Goal: Book appointment/travel/reservation

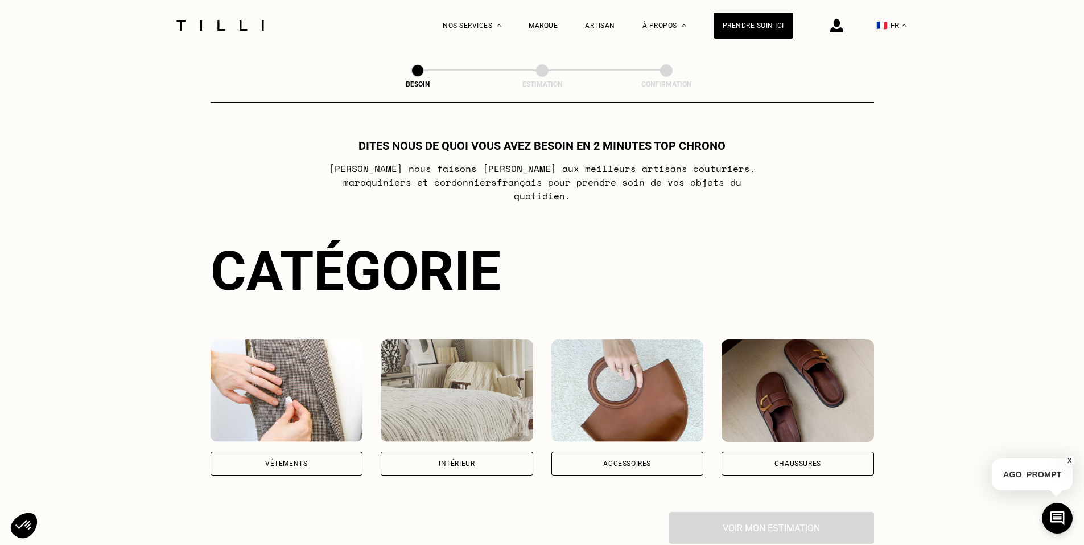
click at [335, 453] on div "Vêtements" at bounding box center [287, 463] width 153 height 24
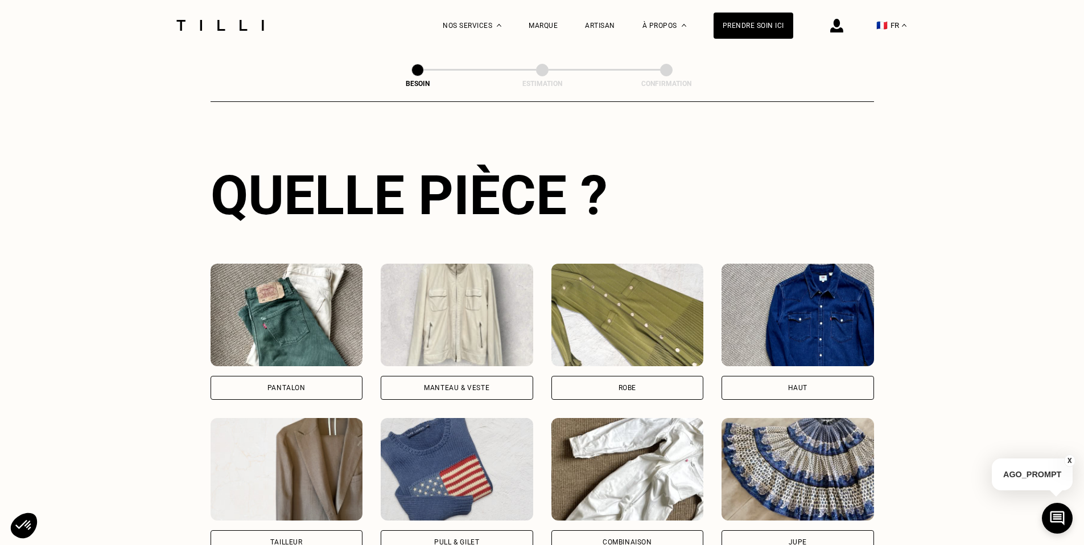
scroll to position [405, 0]
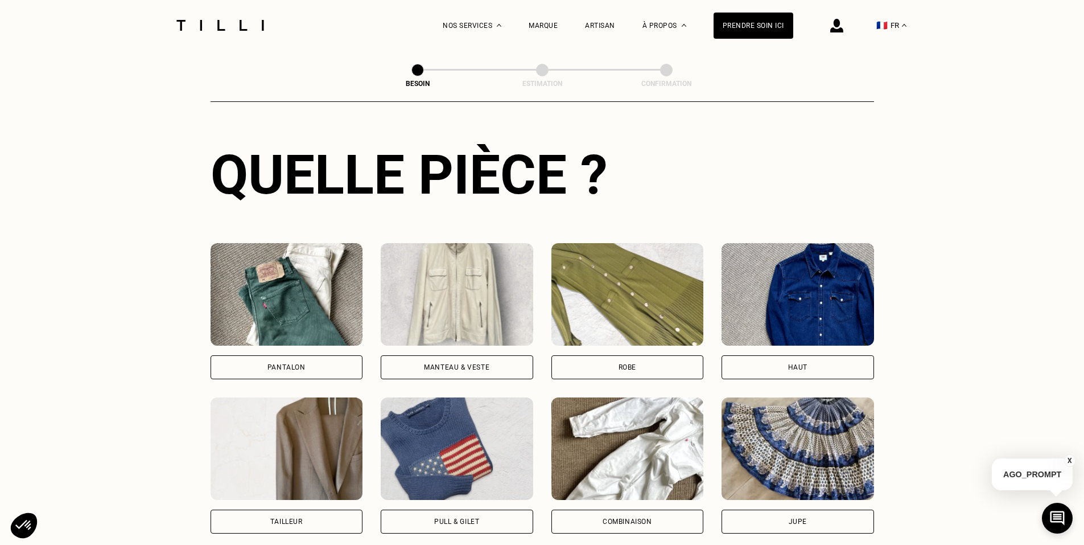
click at [763, 364] on div "Haut" at bounding box center [798, 367] width 153 height 24
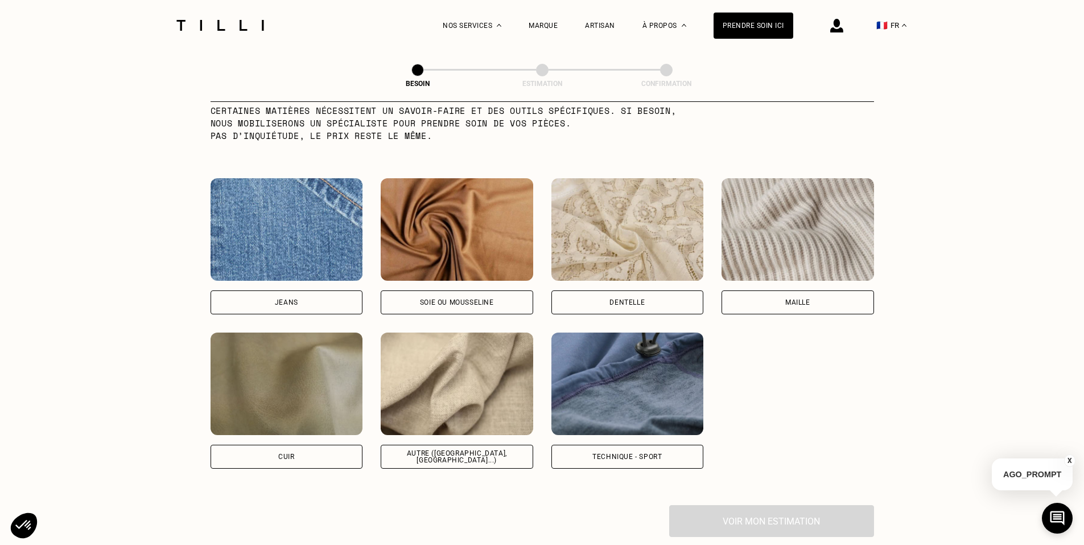
scroll to position [1162, 0]
click at [616, 392] on img at bounding box center [627, 383] width 153 height 102
select select "FR"
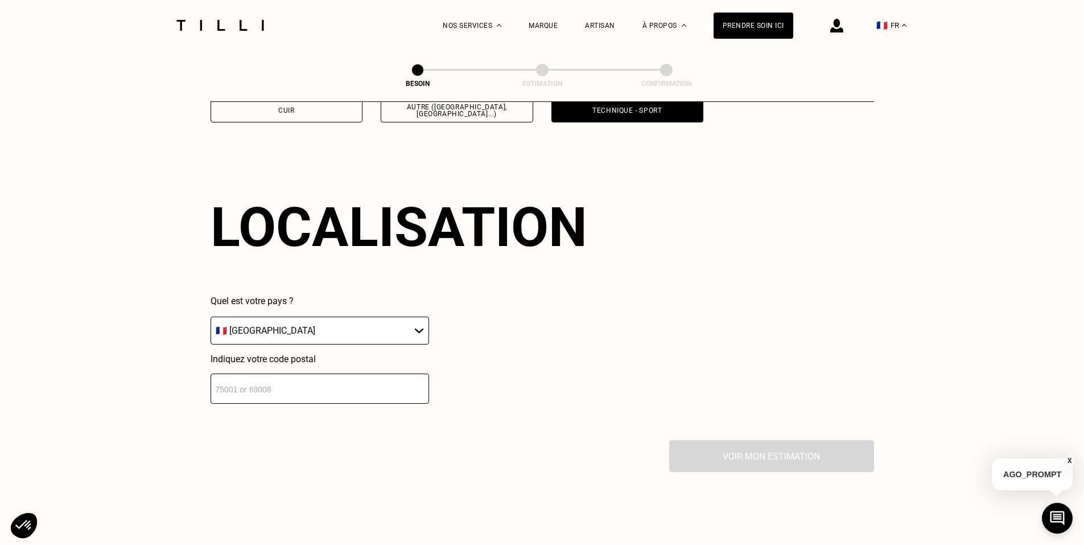
scroll to position [1530, 0]
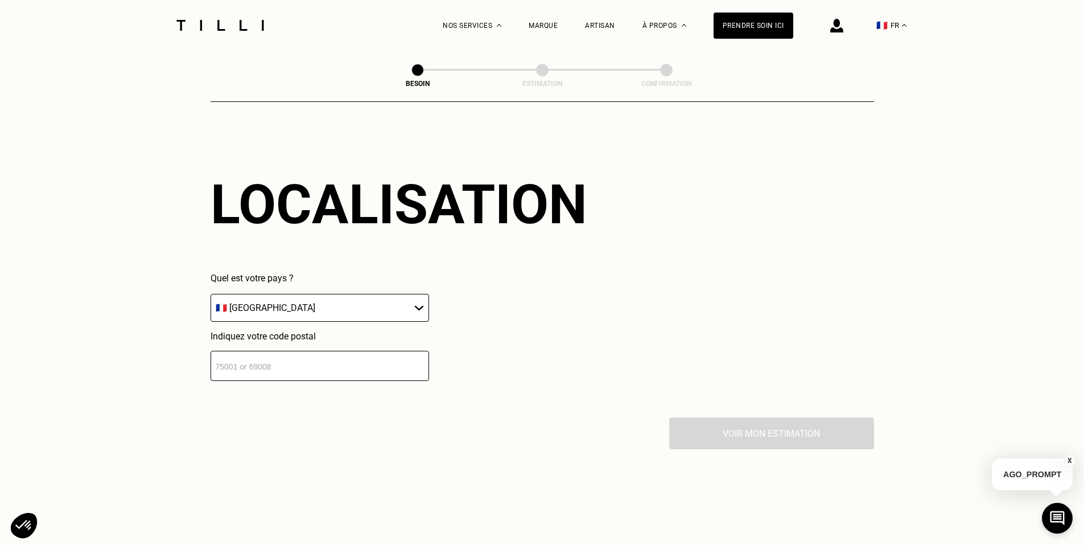
click at [388, 359] on input "number" at bounding box center [320, 366] width 219 height 30
type input "92130"
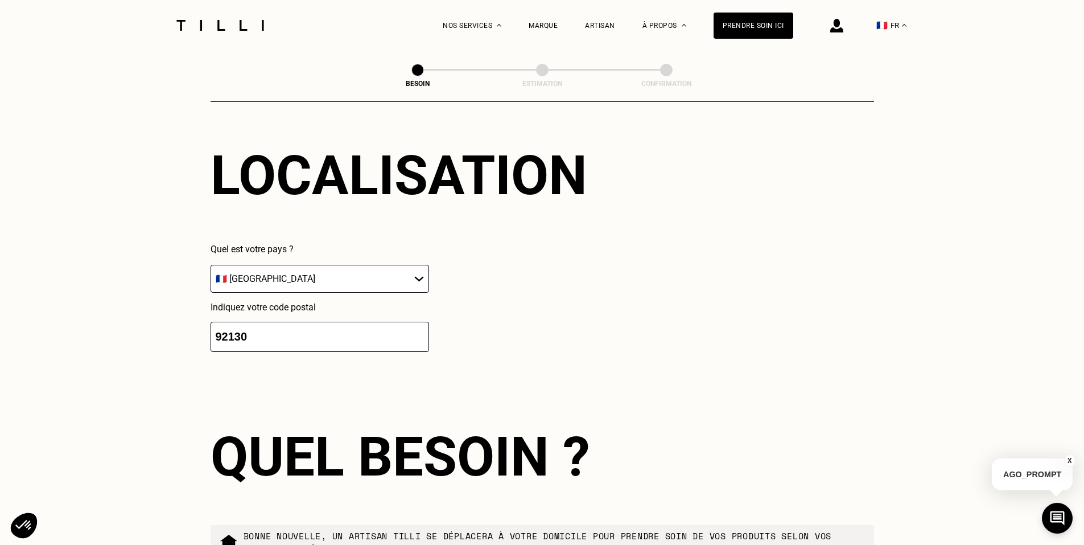
scroll to position [1813, 0]
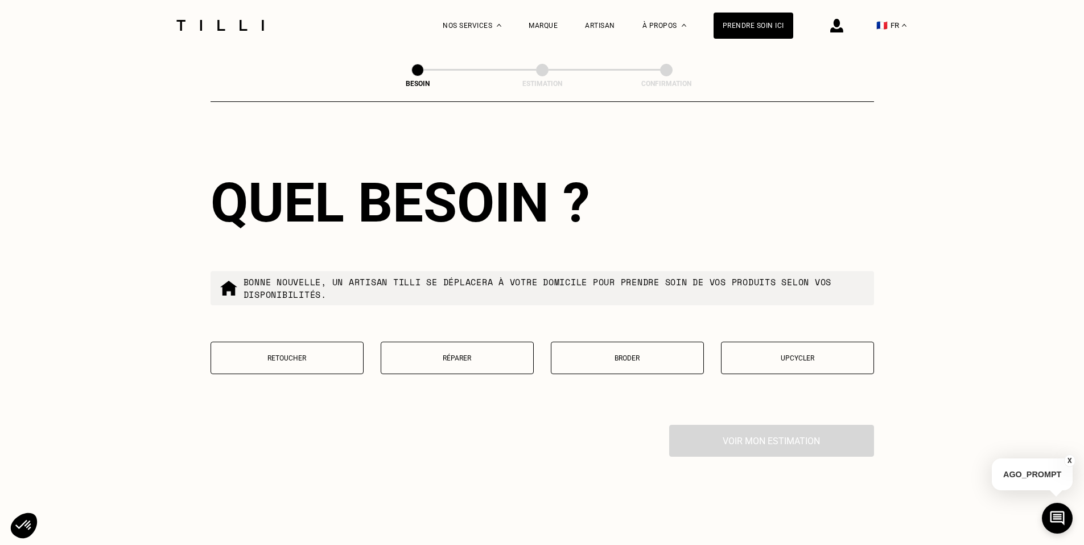
click at [511, 356] on p "Réparer" at bounding box center [457, 358] width 141 height 8
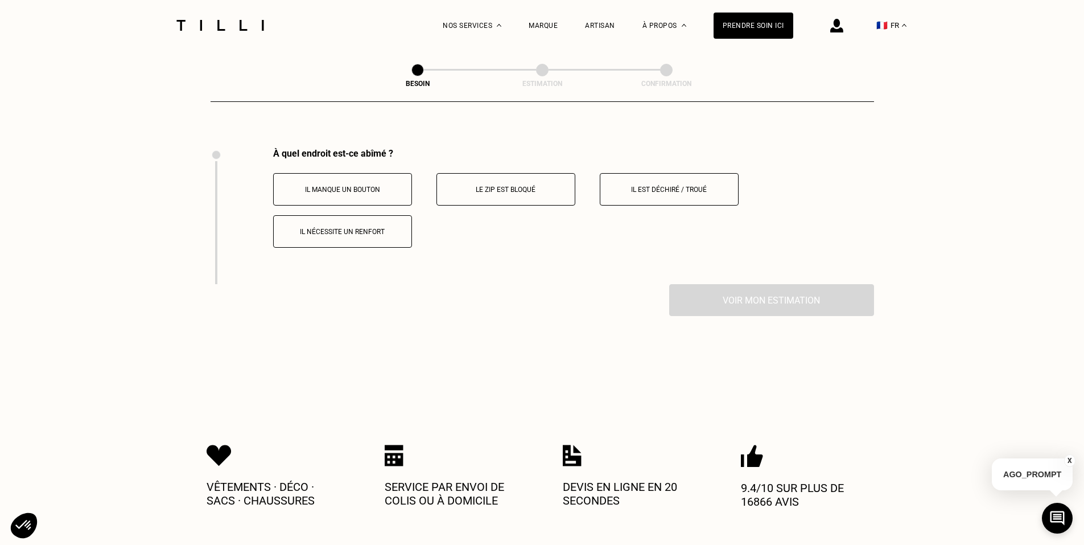
scroll to position [2105, 0]
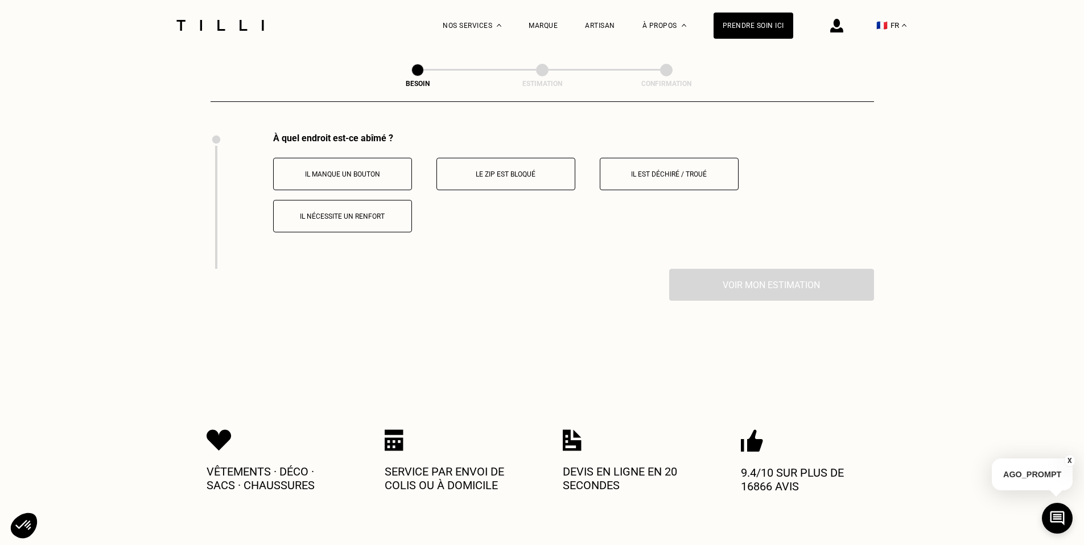
click at [523, 171] on p "Le zip est bloqué" at bounding box center [506, 174] width 126 height 8
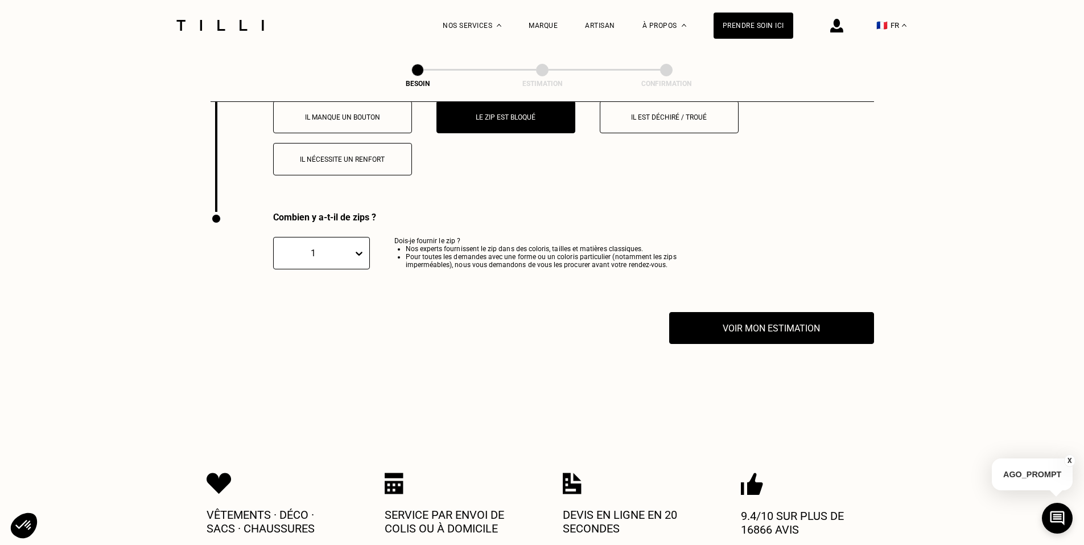
scroll to position [2241, 0]
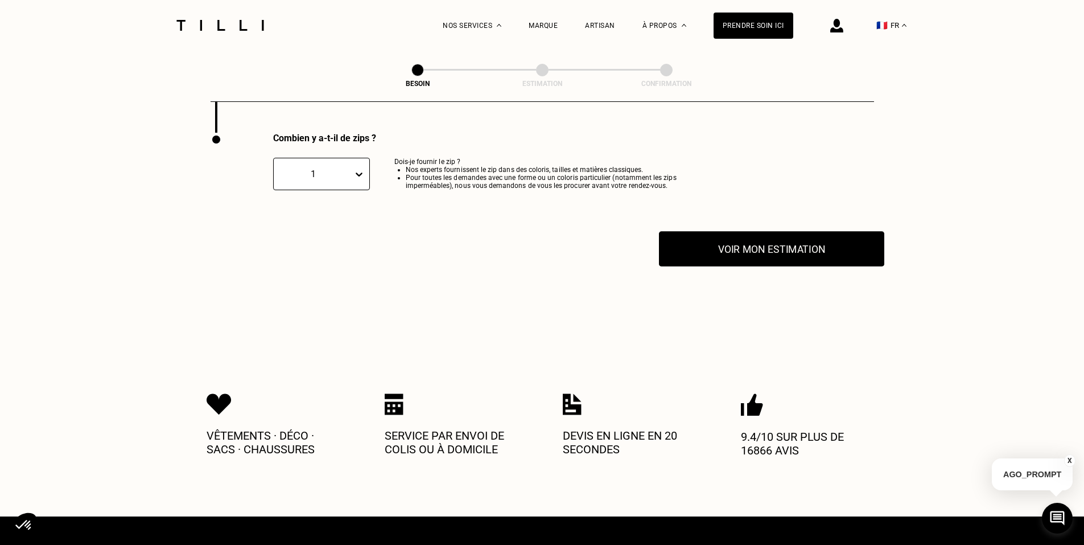
click at [705, 246] on button "Voir mon estimation" at bounding box center [771, 248] width 225 height 35
select select "FR"
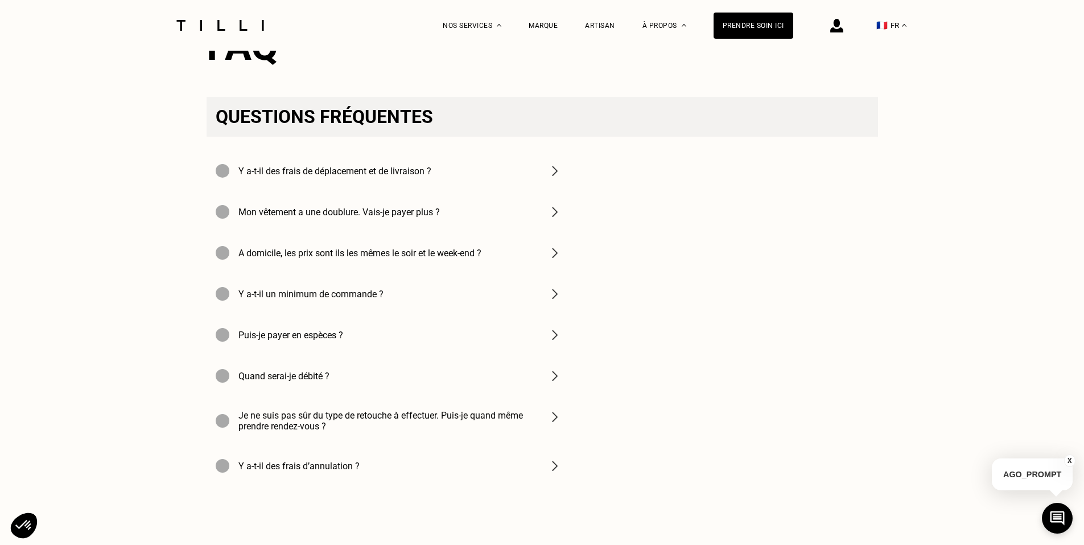
scroll to position [1675, 0]
